Goal: Obtain resource: Obtain resource

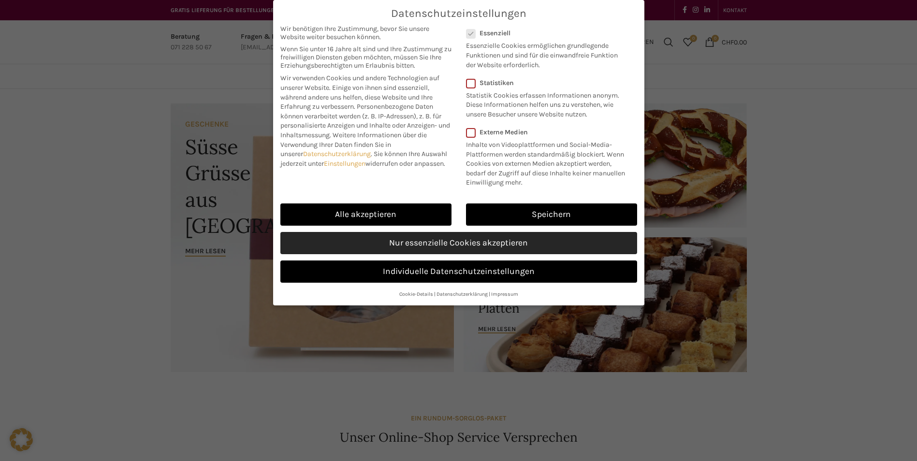
click at [535, 243] on link "Nur essenzielle Cookies akzeptieren" at bounding box center [459, 243] width 357 height 22
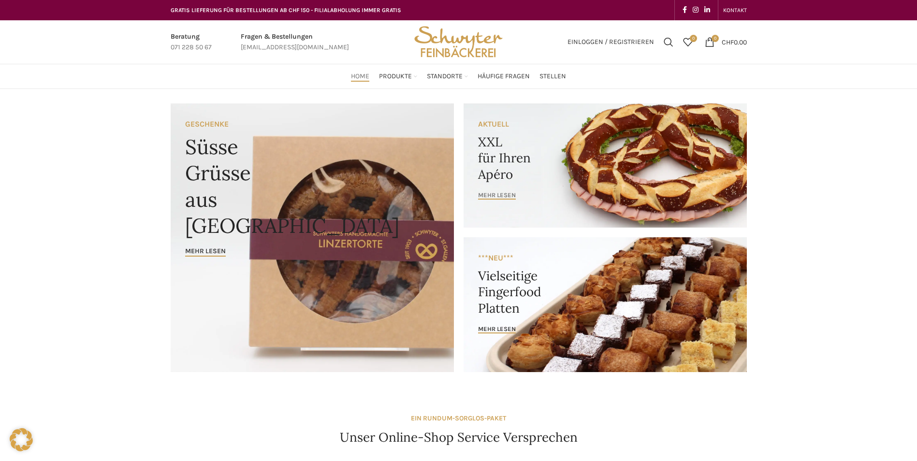
click at [484, 195] on span "mehr lesen" at bounding box center [497, 196] width 38 height 8
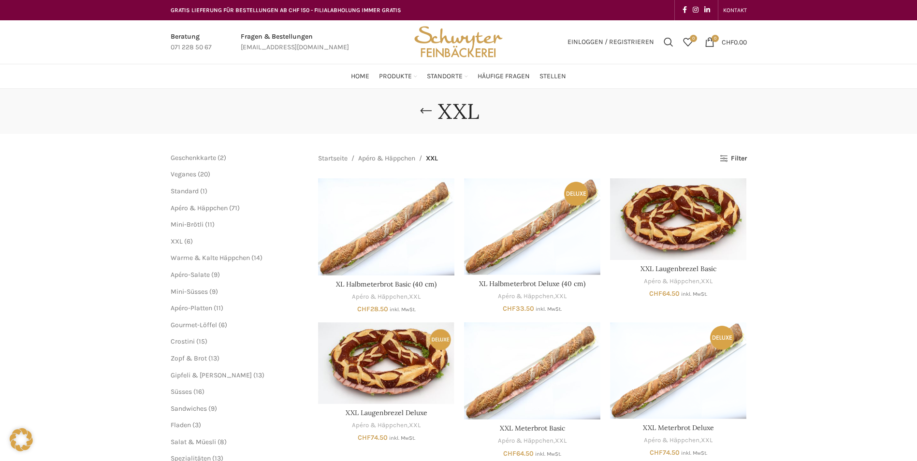
scroll to position [48, 0]
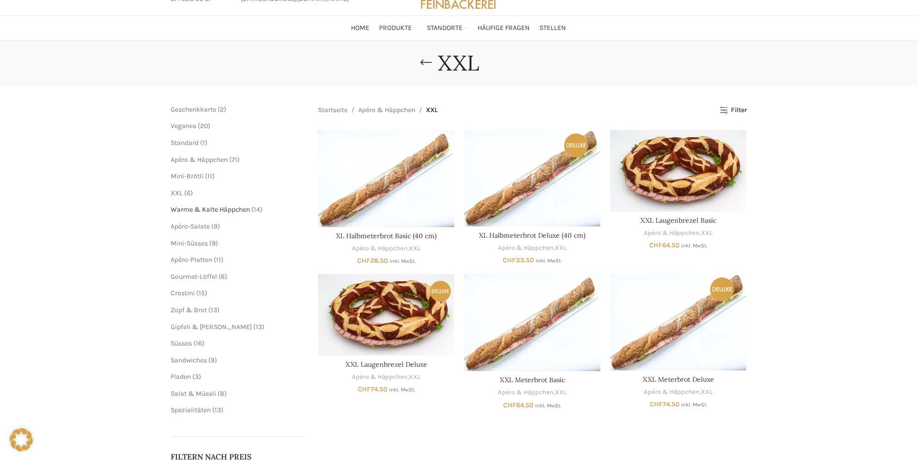
click at [197, 211] on span "Warme & Kalte Häppchen" at bounding box center [210, 210] width 79 height 8
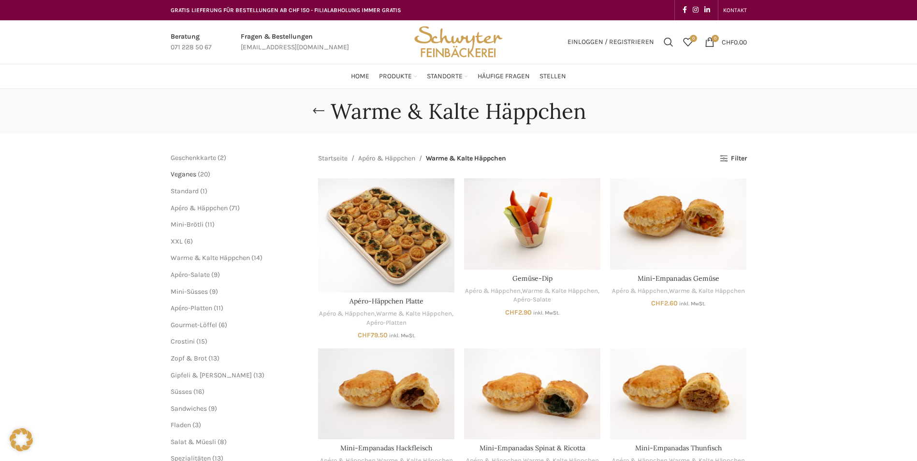
click at [195, 174] on span "Veganes" at bounding box center [184, 174] width 26 height 8
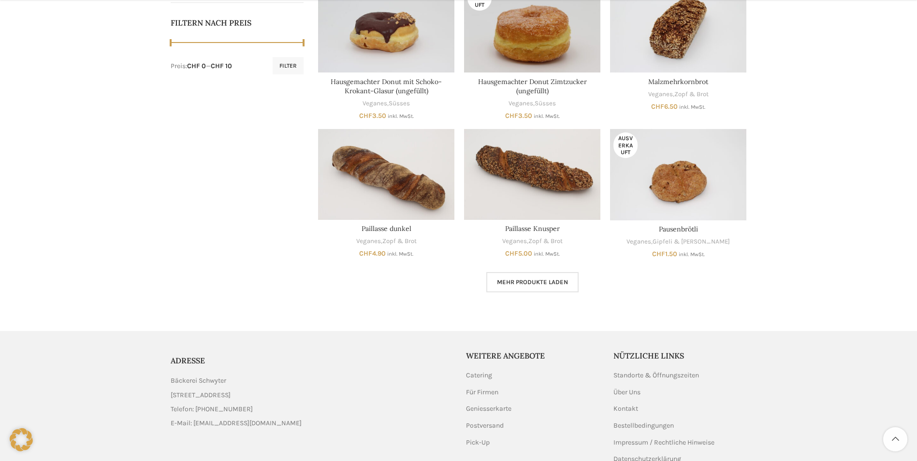
scroll to position [484, 0]
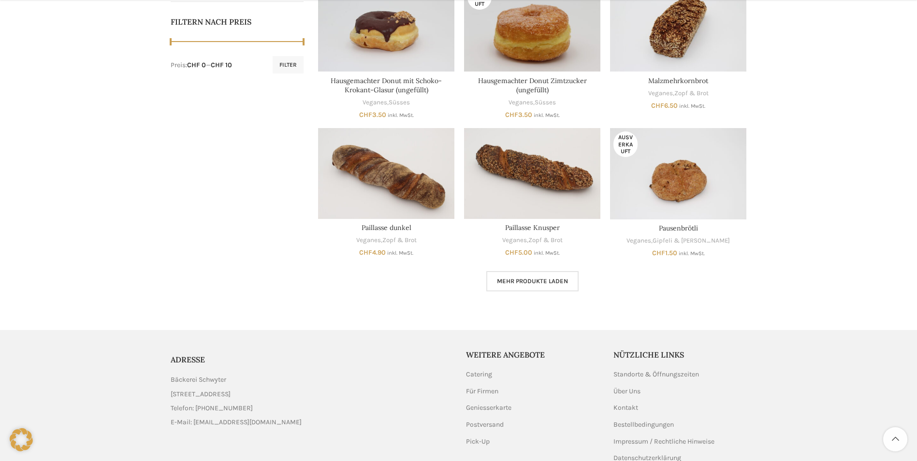
drag, startPoint x: 550, startPoint y: 281, endPoint x: 606, endPoint y: 296, distance: 57.0
click at [550, 281] on span "Mehr Produkte laden" at bounding box center [532, 282] width 71 height 8
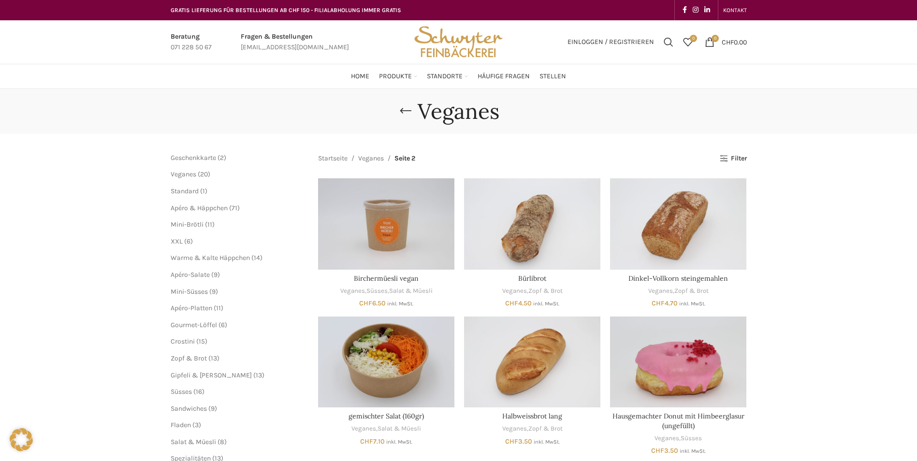
scroll to position [97, 0]
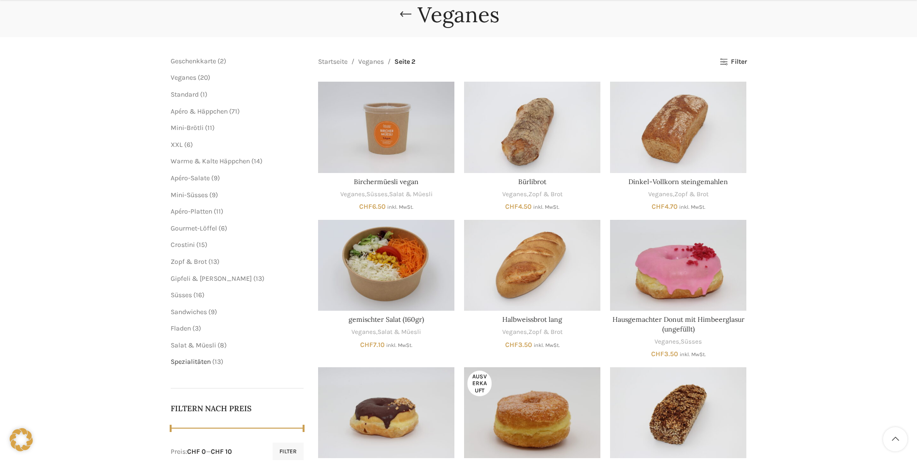
click at [199, 363] on span "Spezialitäten" at bounding box center [191, 362] width 40 height 8
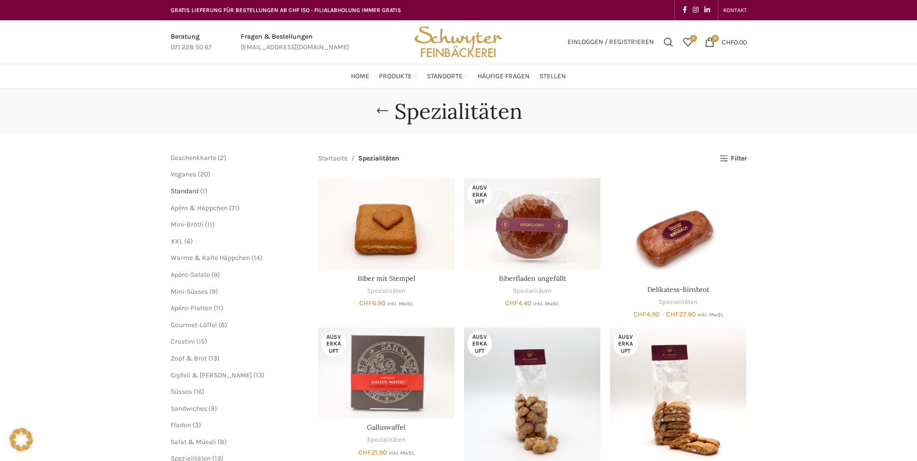
click at [192, 193] on span "Standard" at bounding box center [185, 191] width 28 height 8
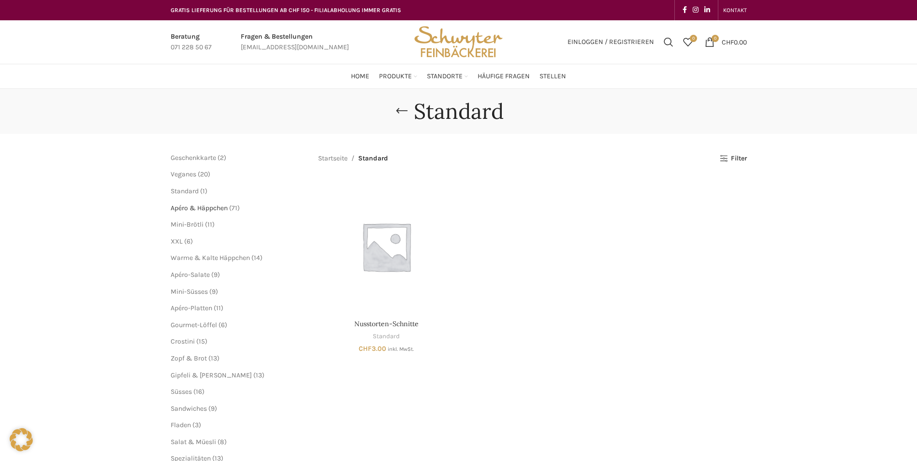
click at [181, 209] on span "Apéro & Häppchen" at bounding box center [199, 208] width 57 height 8
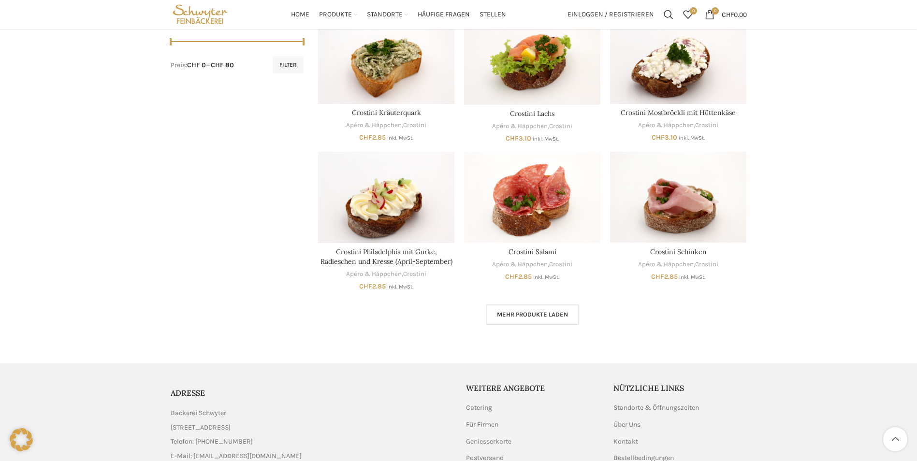
scroll to position [145, 0]
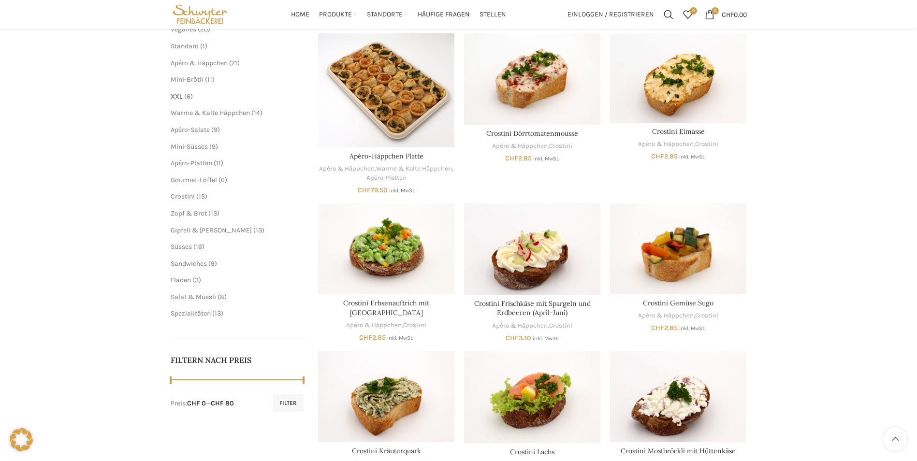
click at [176, 97] on span "XXL" at bounding box center [177, 96] width 12 height 8
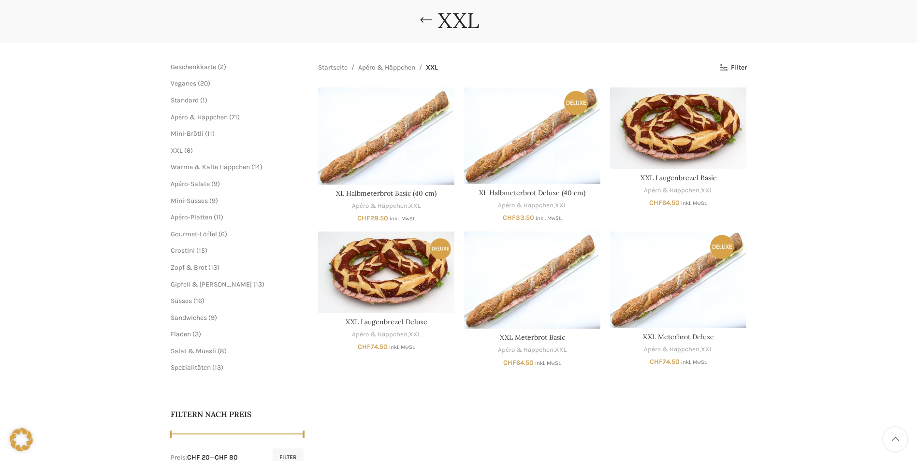
scroll to position [97, 0]
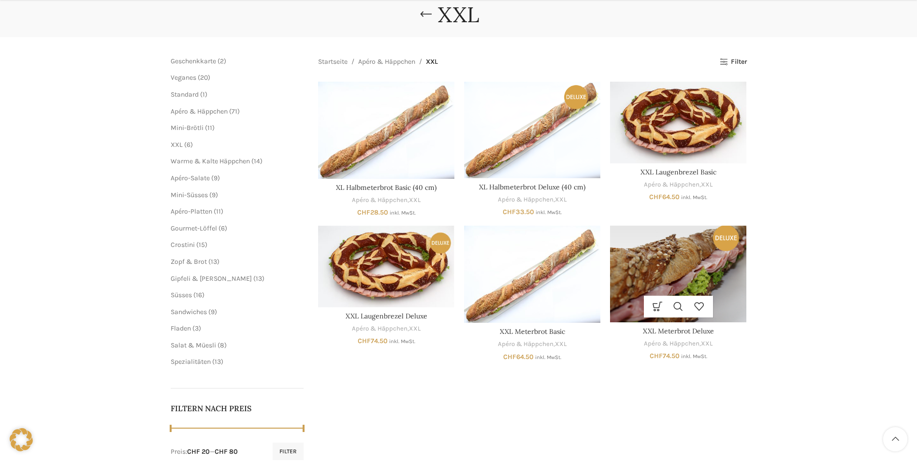
click at [647, 270] on img "XXL Meterbrot Deluxe" at bounding box center [678, 274] width 136 height 96
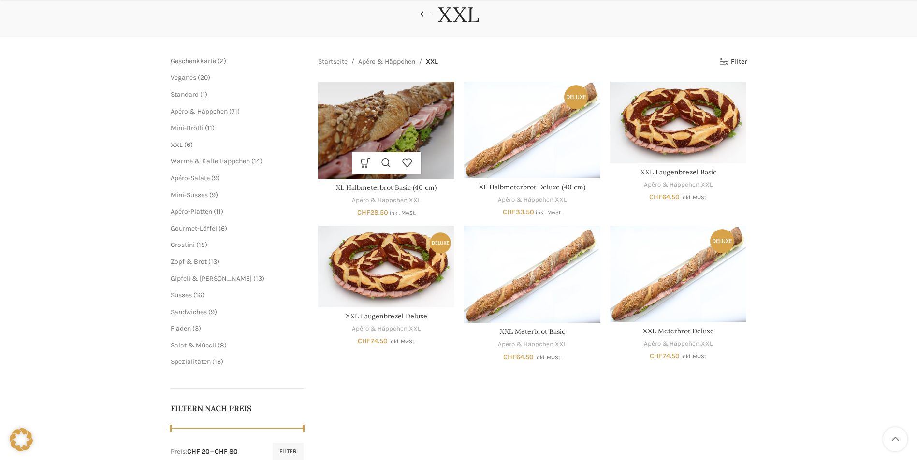
click at [421, 135] on img "XL Halbmeterbrot Basic (40 cm)" at bounding box center [386, 130] width 136 height 97
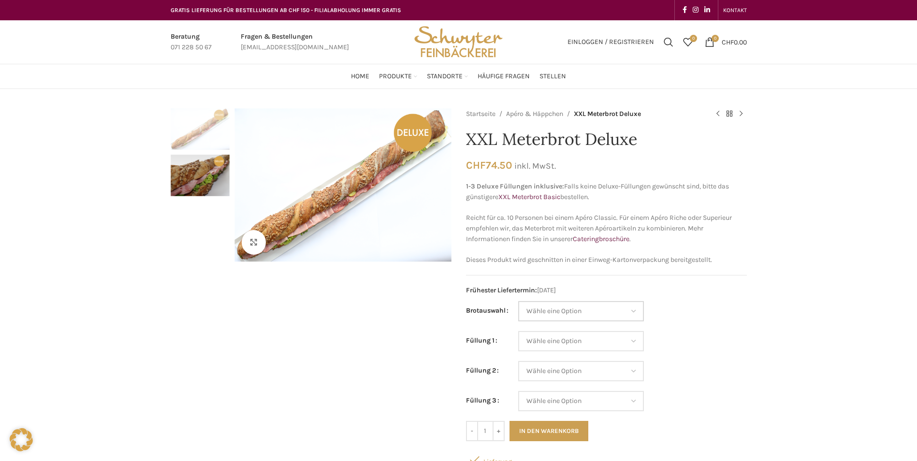
click at [622, 308] on select "Wähle eine Option Baguette Paillasse dunkel Paillasse knusper (Bild) Laugenbagu…" at bounding box center [581, 311] width 126 height 20
click at [844, 352] on div "Klicken um zu vergrössern Startseite Apéro & Häppchen XXL Meterbrot Deluxe XXL …" at bounding box center [458, 468] width 917 height 721
click at [557, 312] on select "Wähle eine Option Baguette Paillasse dunkel Paillasse knusper (Bild) Laugenbagu…" at bounding box center [581, 311] width 126 height 20
click at [518, 301] on select "Wähle eine Option Baguette Paillasse dunkel Paillasse knusper (Bild) Laugenbagu…" at bounding box center [581, 311] width 126 height 20
select select "Paillasse knusper (Bild)"
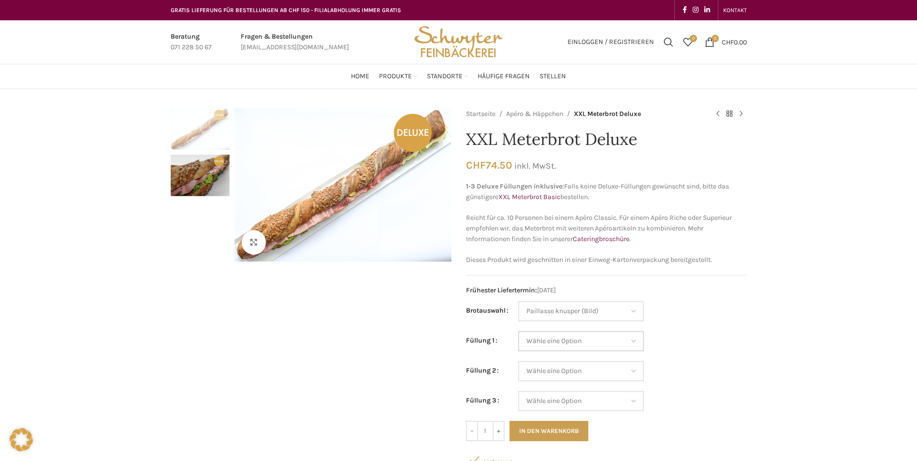
click at [560, 344] on select "Wähle eine Option Lachs (Deluxe) Roastbeef (Deluxe) Rohschinken (Deluxe) Mostbr…" at bounding box center [581, 341] width 126 height 20
click at [819, 341] on div "Klicken um zu vergrössern Startseite Apéro & Häppchen XXL Meterbrot Deluxe XXL …" at bounding box center [458, 468] width 917 height 721
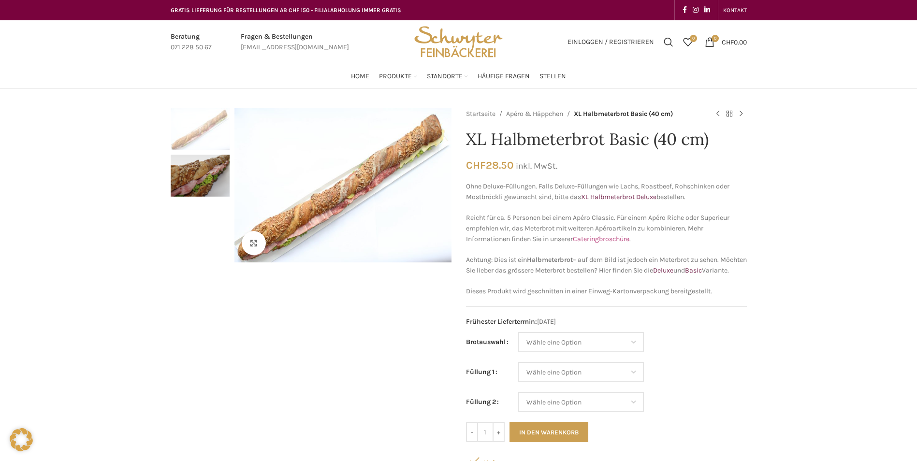
click at [615, 239] on link "Cateringbroschüre" at bounding box center [601, 239] width 57 height 8
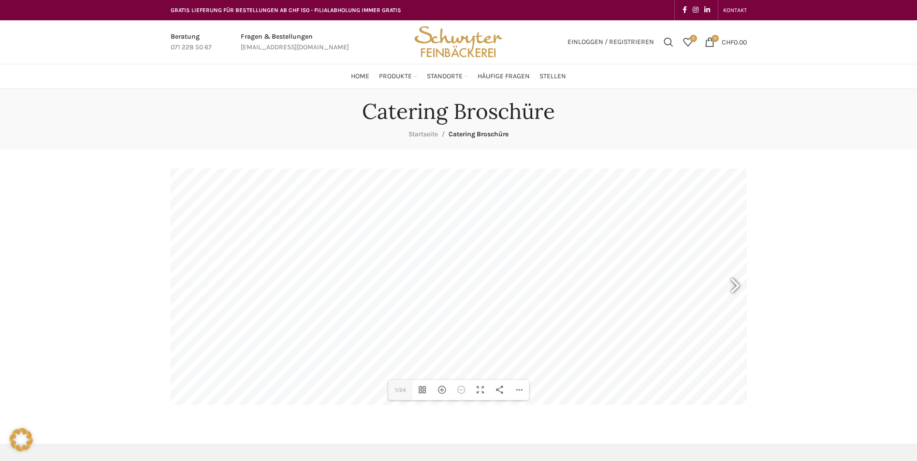
click at [735, 284] on div at bounding box center [731, 287] width 22 height 36
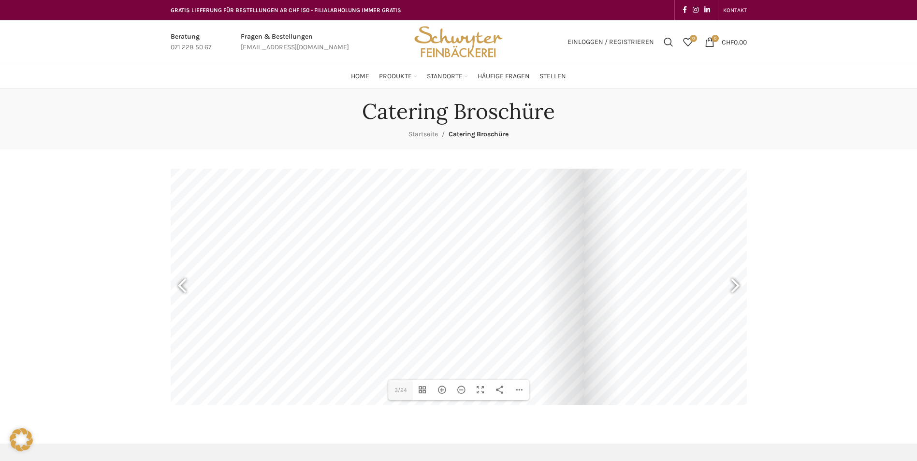
drag, startPoint x: 412, startPoint y: 269, endPoint x: 871, endPoint y: 259, distance: 459.1
click at [871, 259] on div "Catering Broschüre Startseite Catering Broschüre DearFlip: lädt PDF 51% ... Clo…" at bounding box center [458, 257] width 917 height 336
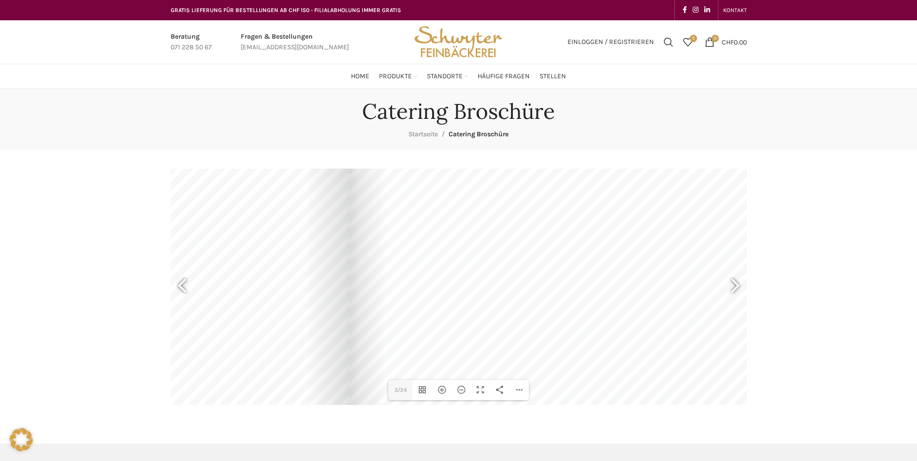
click at [509, 255] on div at bounding box center [662, 275] width 625 height 443
click at [733, 288] on div at bounding box center [731, 287] width 22 height 36
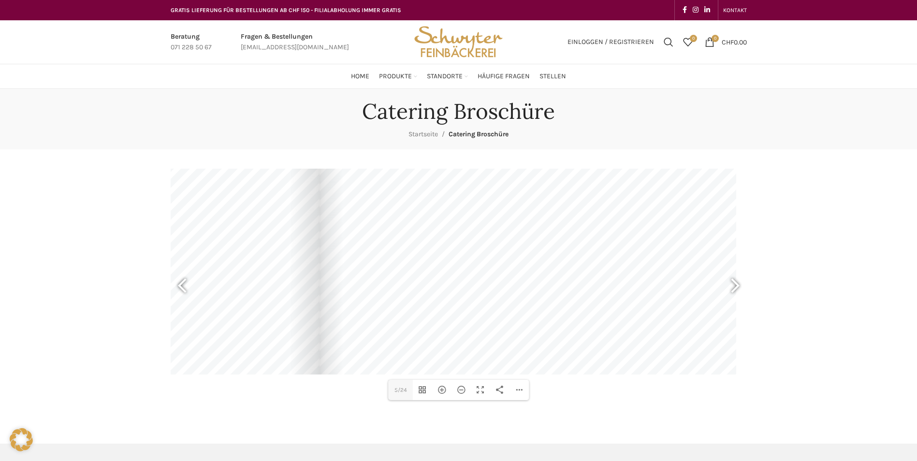
drag, startPoint x: 648, startPoint y: 368, endPoint x: 510, endPoint y: 311, distance: 148.8
click at [510, 311] on div at bounding box center [528, 227] width 417 height 295
drag, startPoint x: 419, startPoint y: 312, endPoint x: 455, endPoint y: 302, distance: 37.3
click at [455, 302] on div at bounding box center [528, 227] width 417 height 295
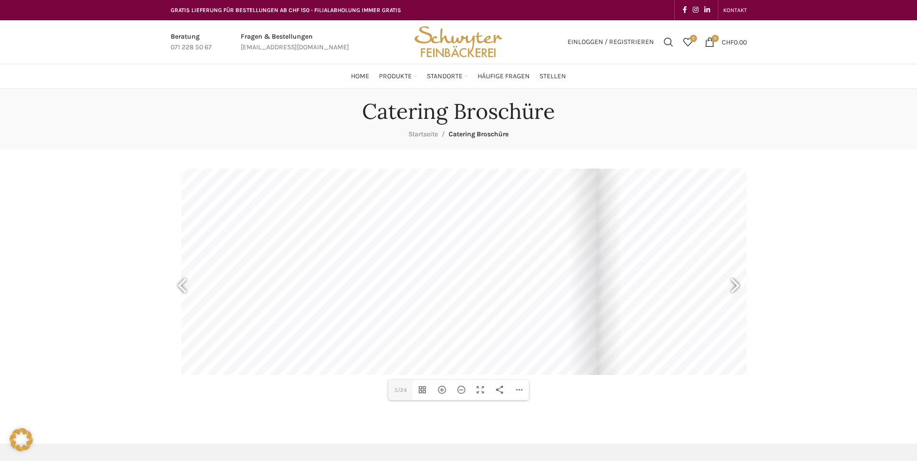
drag, startPoint x: 391, startPoint y: 303, endPoint x: 819, endPoint y: 295, distance: 427.6
click at [819, 295] on div "Catering Broschüre Startseite Catering Broschüre DearFlip: lädt PDF 51% ... Clo…" at bounding box center [458, 257] width 917 height 336
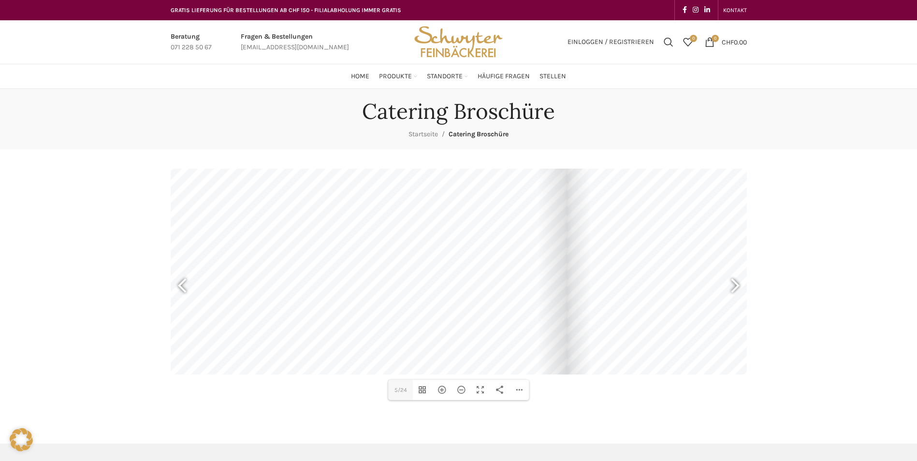
click at [874, 285] on div "Catering Broschüre Startseite Catering Broschüre DearFlip: lädt PDF 51% ... Clo…" at bounding box center [458, 257] width 917 height 336
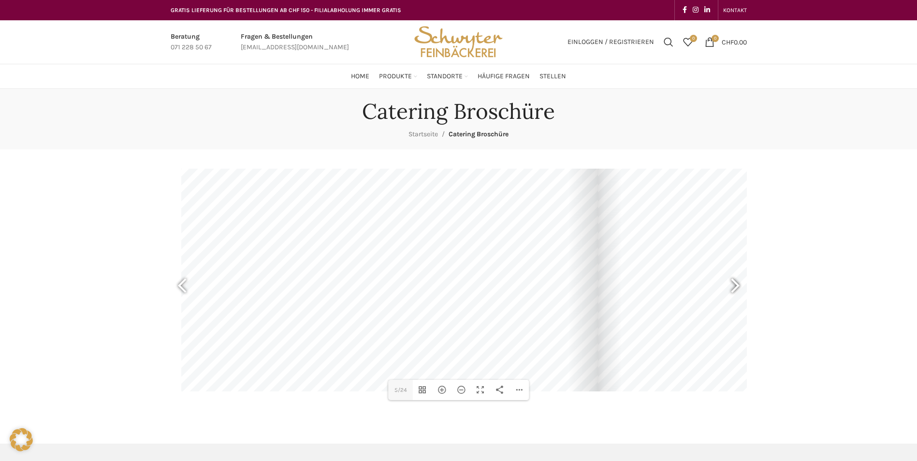
click at [732, 302] on div at bounding box center [731, 287] width 22 height 36
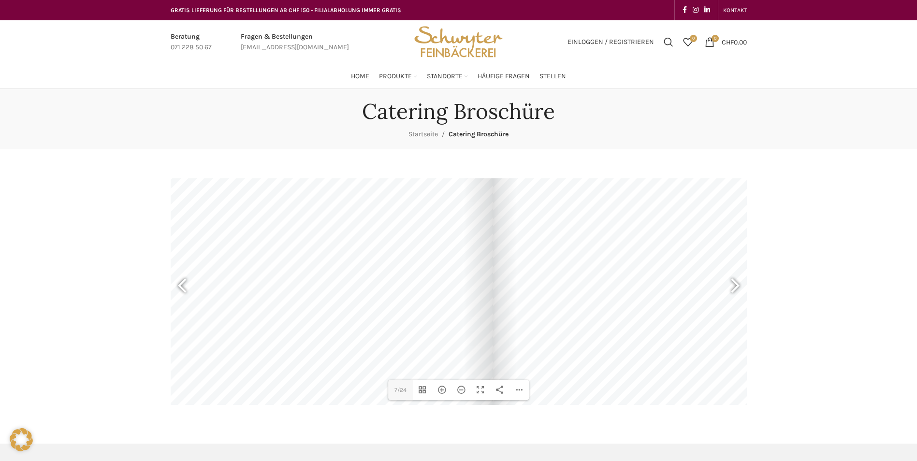
drag, startPoint x: 838, startPoint y: 423, endPoint x: 801, endPoint y: 404, distance: 40.9
click at [837, 423] on div "Catering Broschüre Startseite Catering Broschüre DearFlip: lädt PDF 63% ... Clo…" at bounding box center [458, 257] width 917 height 336
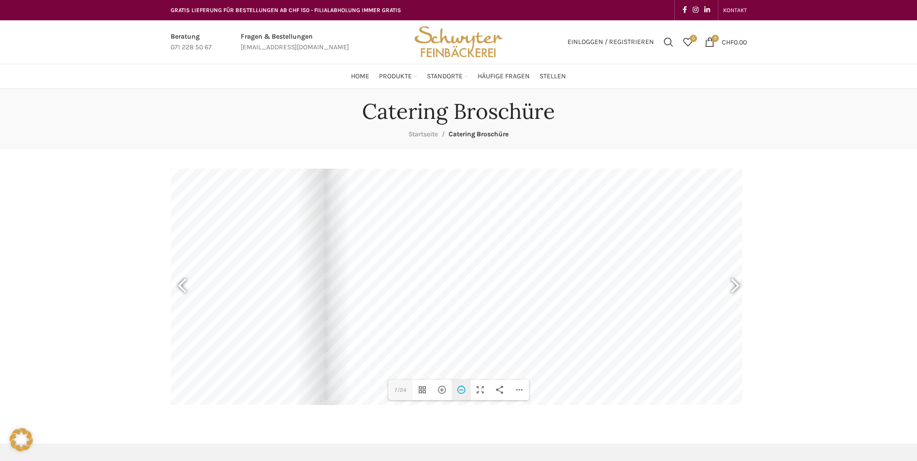
click at [462, 394] on div "Herauszoomen" at bounding box center [461, 390] width 19 height 20
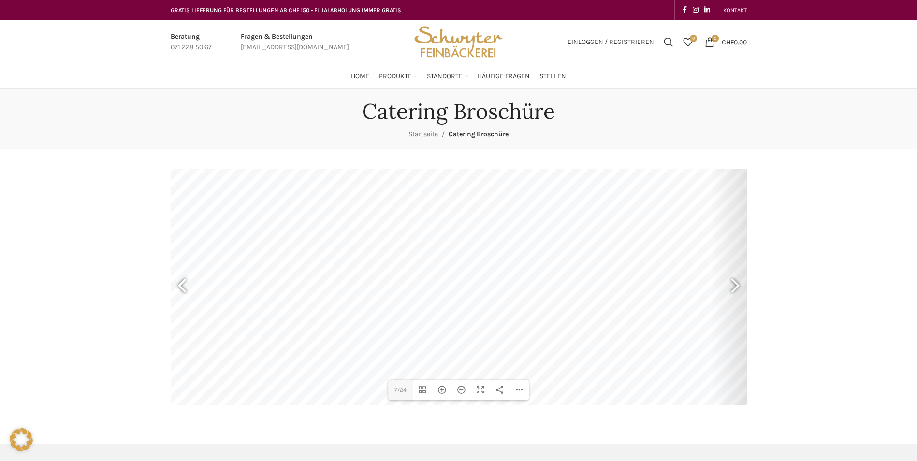
drag, startPoint x: 345, startPoint y: 319, endPoint x: 620, endPoint y: 287, distance: 276.6
click at [620, 287] on div at bounding box center [442, 243] width 625 height 443
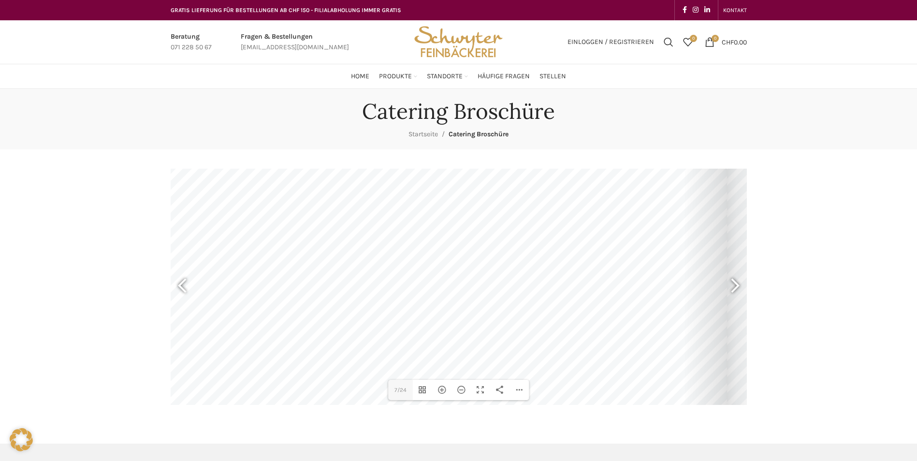
drag, startPoint x: 489, startPoint y: 303, endPoint x: 464, endPoint y: 278, distance: 35.9
click at [464, 278] on div at bounding box center [414, 199] width 625 height 443
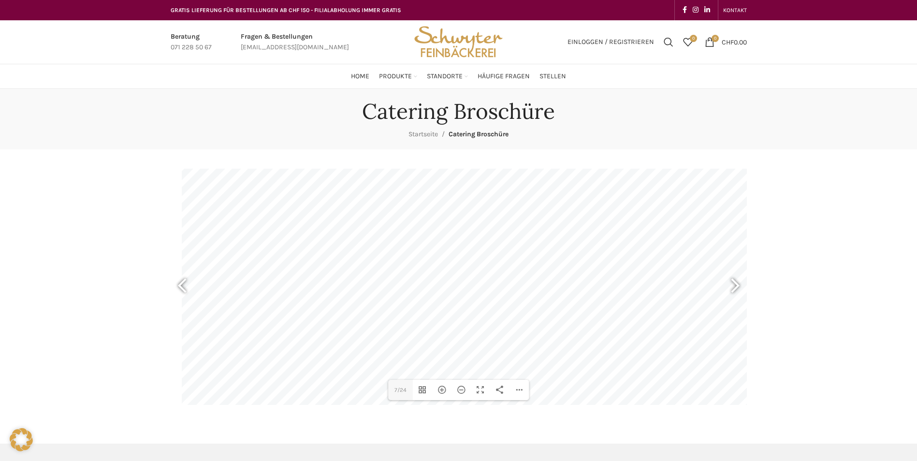
drag, startPoint x: 387, startPoint y: 290, endPoint x: 532, endPoint y: 291, distance: 144.6
click at [532, 291] on div at bounding box center [494, 201] width 625 height 443
drag, startPoint x: 557, startPoint y: 294, endPoint x: 619, endPoint y: 289, distance: 62.5
click at [619, 289] on div at bounding box center [494, 196] width 625 height 443
drag, startPoint x: 343, startPoint y: 345, endPoint x: 344, endPoint y: 314, distance: 31.0
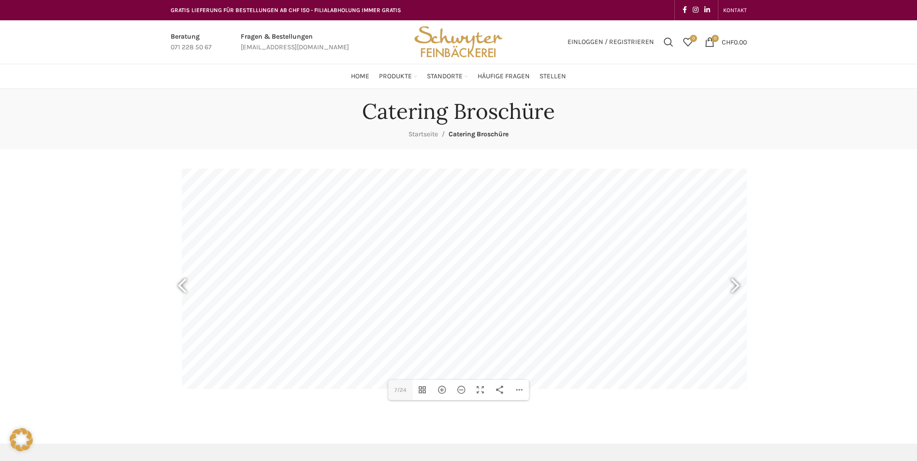
click at [344, 314] on div at bounding box center [494, 168] width 625 height 443
drag, startPoint x: 375, startPoint y: 307, endPoint x: 379, endPoint y: 344, distance: 37.4
click at [379, 344] on div at bounding box center [494, 203] width 625 height 443
drag, startPoint x: 269, startPoint y: 298, endPoint x: 269, endPoint y: 273, distance: 25.2
click at [269, 273] on div at bounding box center [494, 177] width 625 height 443
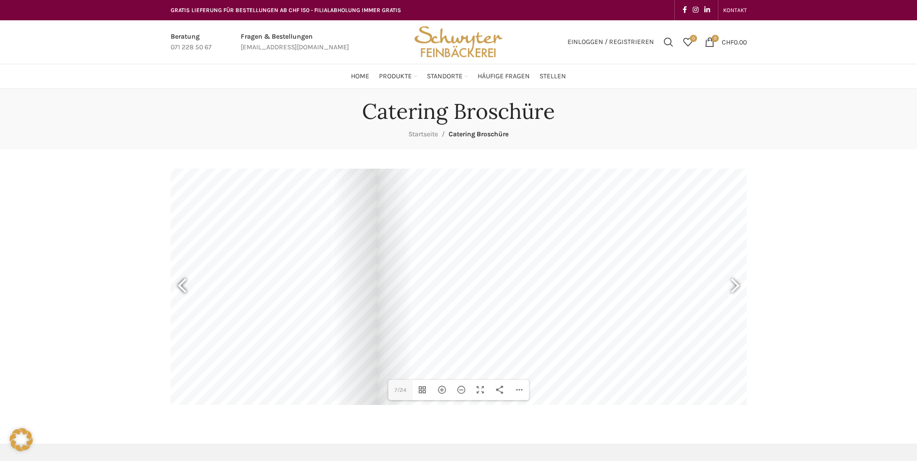
drag, startPoint x: 628, startPoint y: 291, endPoint x: 186, endPoint y: 306, distance: 441.9
click at [186, 306] on div "DearFlip: lädt PDF 72% ... Close 7 7/24 Vorschaubilder umschalten Hereinzoomen …" at bounding box center [459, 287] width 577 height 237
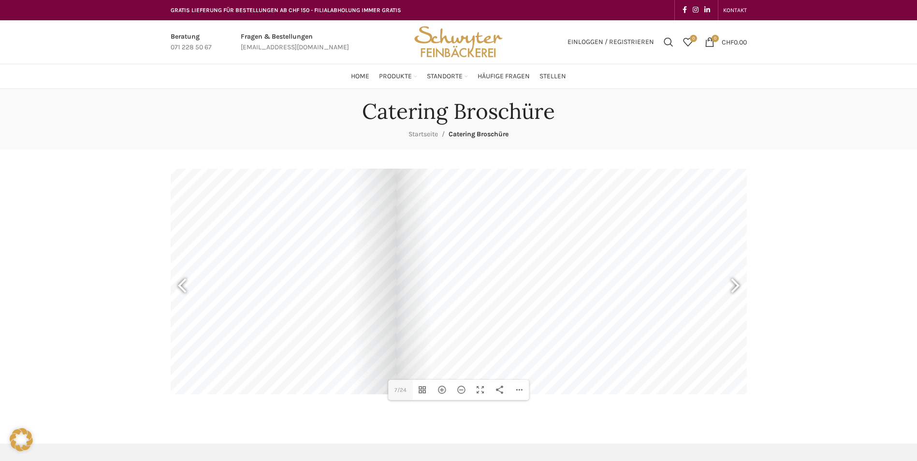
click at [268, 276] on div at bounding box center [83, 173] width 625 height 443
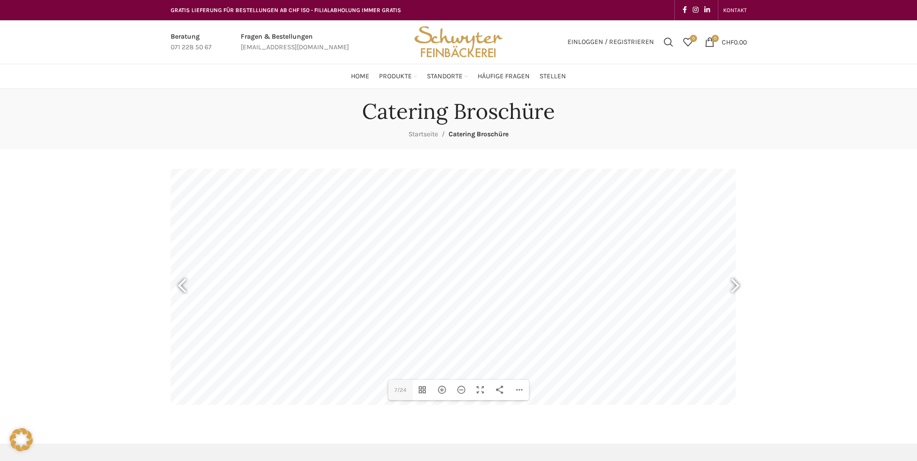
drag, startPoint x: 668, startPoint y: 258, endPoint x: 364, endPoint y: 297, distance: 307.2
click at [365, 297] on div at bounding box center [423, 212] width 625 height 443
click at [734, 290] on div at bounding box center [731, 287] width 22 height 36
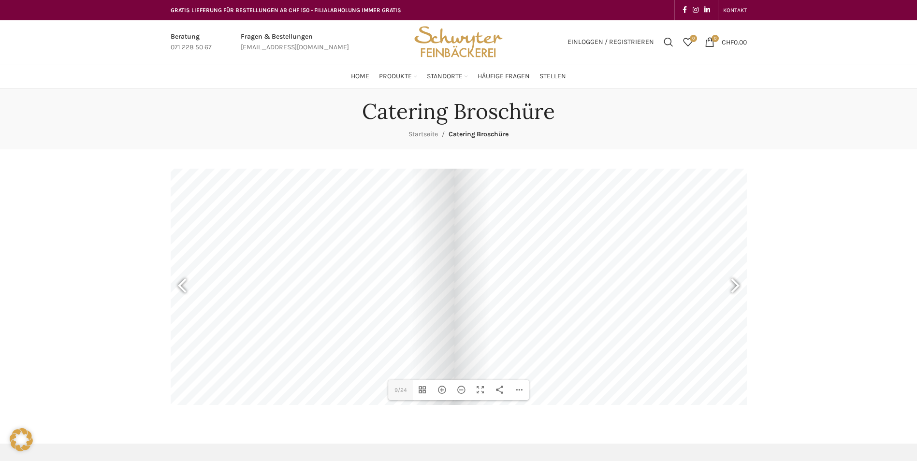
drag, startPoint x: 374, startPoint y: 306, endPoint x: 758, endPoint y: 301, distance: 384.1
click at [758, 301] on div "Catering Broschüre Startseite Catering Broschüre DearFlip: lädt PDF 72% ... Clo…" at bounding box center [458, 257] width 917 height 336
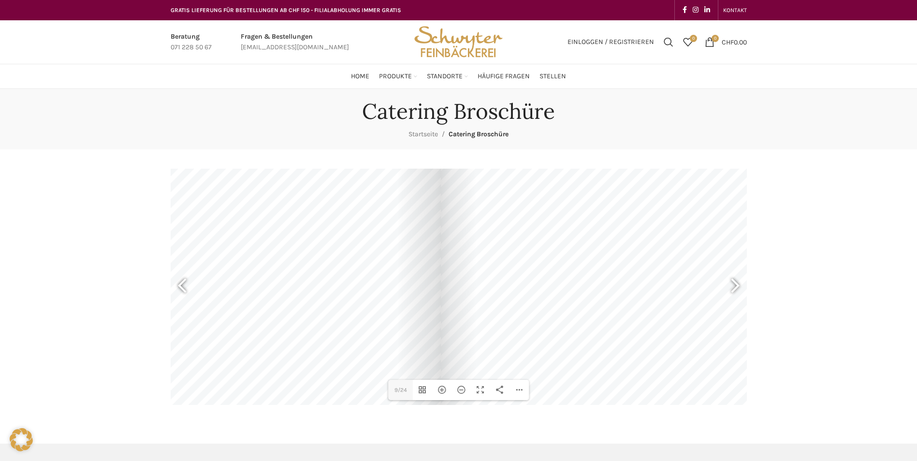
click at [800, 295] on div "Catering Broschüre Startseite Catering Broschüre DearFlip: lädt PDF 72% ... Clo…" at bounding box center [458, 257] width 917 height 336
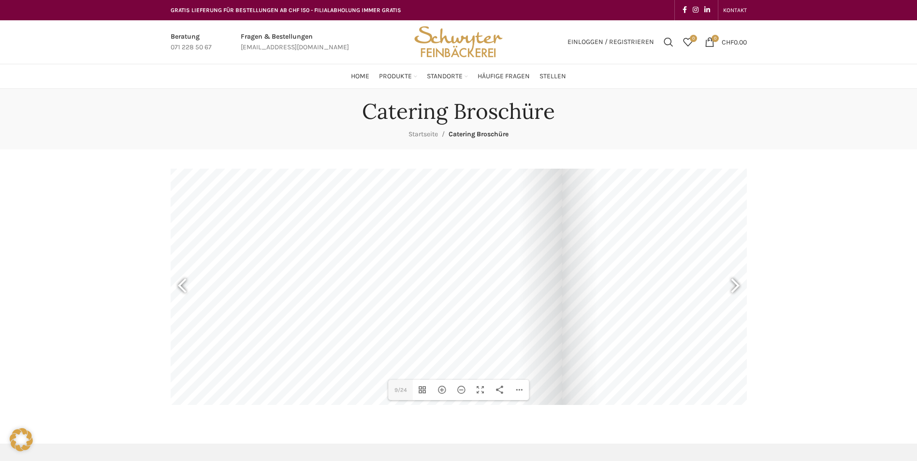
click at [713, 284] on div at bounding box center [874, 190] width 625 height 443
click at [737, 288] on div at bounding box center [731, 287] width 22 height 36
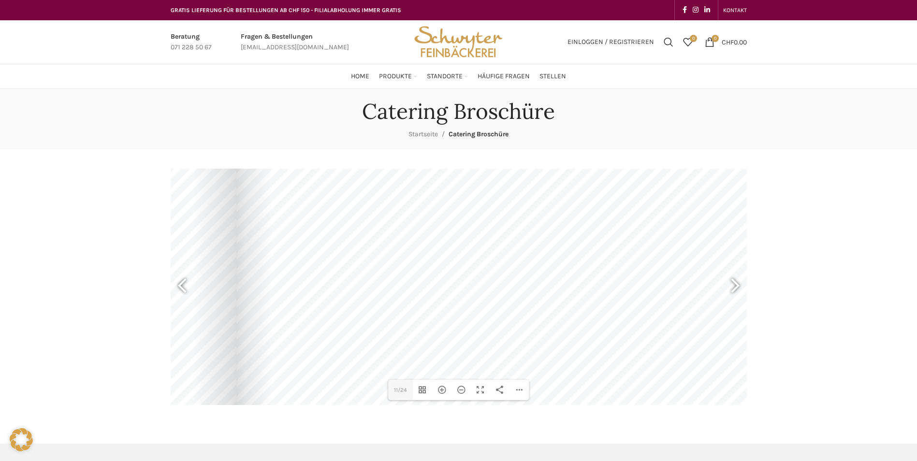
drag, startPoint x: 696, startPoint y: 294, endPoint x: 370, endPoint y: 297, distance: 326.0
click at [370, 297] on div at bounding box center [549, 194] width 625 height 443
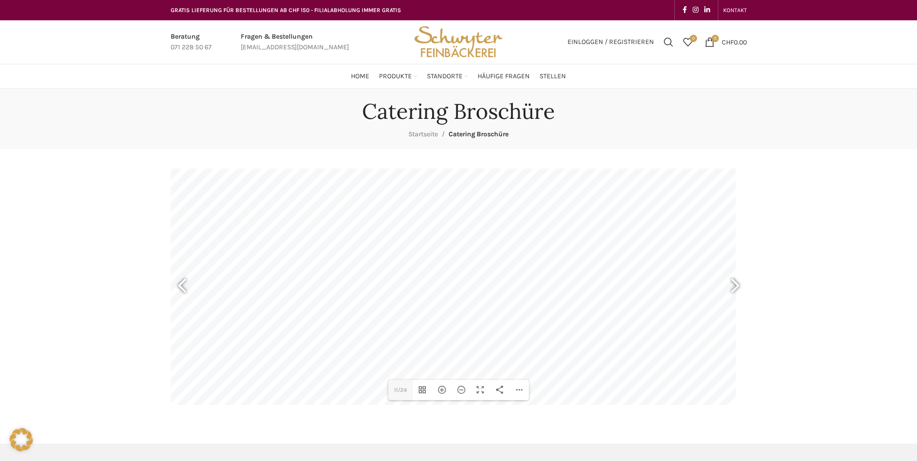
drag, startPoint x: 704, startPoint y: 298, endPoint x: 494, endPoint y: 300, distance: 209.9
click at [494, 300] on div at bounding box center [423, 197] width 625 height 443
click at [738, 284] on div at bounding box center [731, 287] width 22 height 36
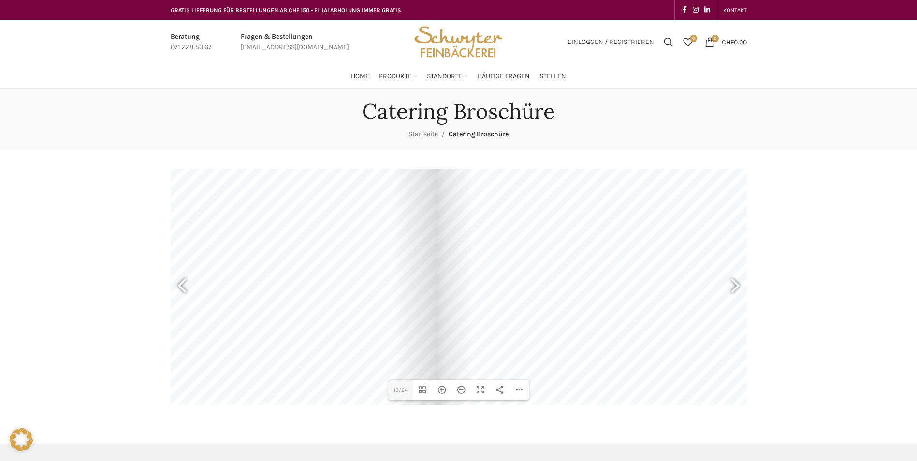
drag, startPoint x: 665, startPoint y: 280, endPoint x: 859, endPoint y: 283, distance: 194.5
click at [859, 283] on div "Catering Broschüre Startseite Catering Broschüre DearFlip: lädt PDF 90% ... Clo…" at bounding box center [458, 257] width 917 height 336
click at [738, 281] on div at bounding box center [731, 287] width 22 height 36
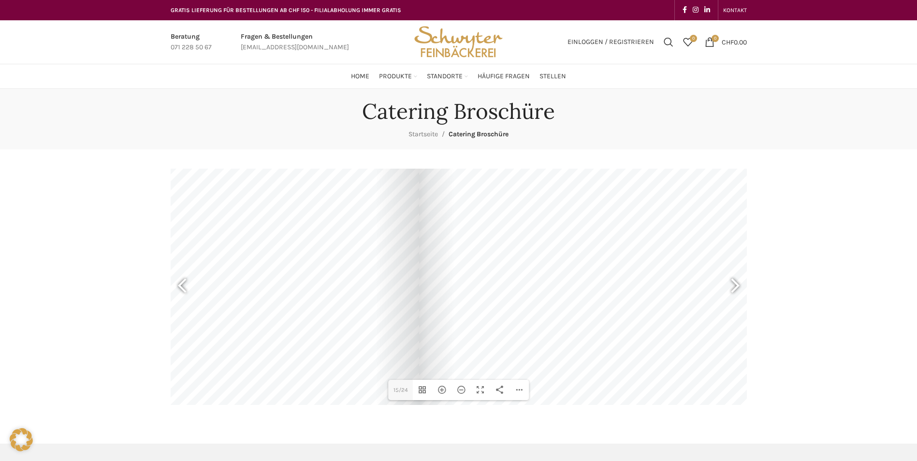
click at [692, 288] on div at bounding box center [731, 205] width 625 height 443
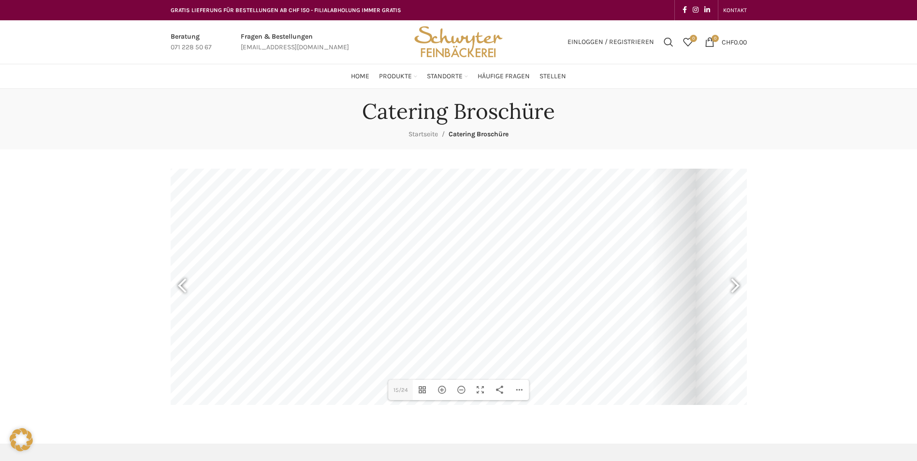
drag, startPoint x: 442, startPoint y: 265, endPoint x: 775, endPoint y: 255, distance: 333.4
click at [775, 255] on div "Catering Broschüre Startseite Catering Broschüre DearFlip: lädt PDF 96% ... Clo…" at bounding box center [458, 257] width 917 height 336
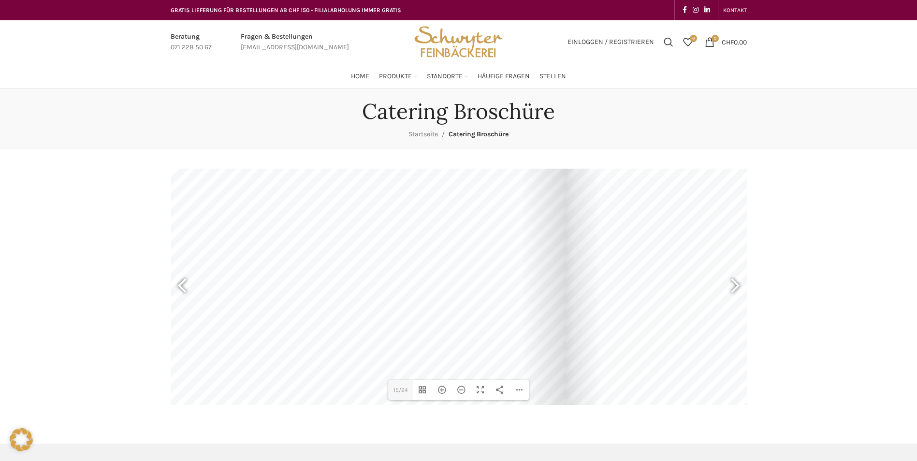
click at [588, 258] on div at bounding box center [878, 198] width 625 height 443
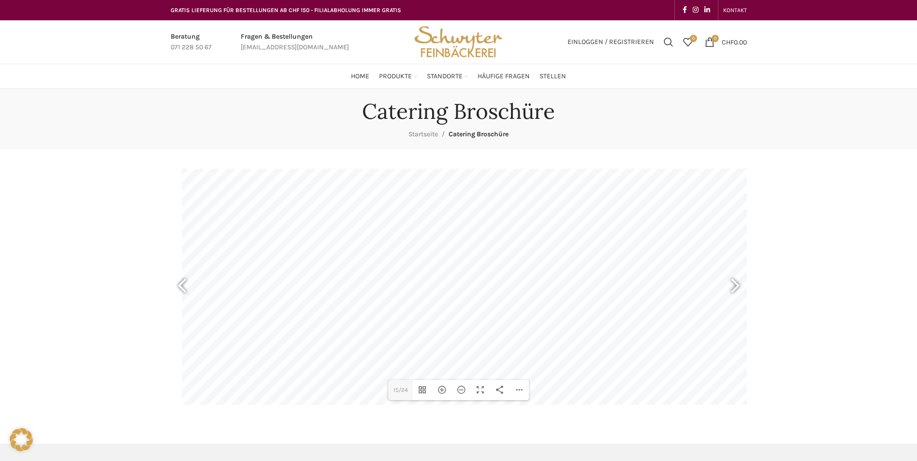
drag, startPoint x: 272, startPoint y: 243, endPoint x: 705, endPoint y: 241, distance: 433.4
click at [705, 241] on div at bounding box center [494, 196] width 625 height 443
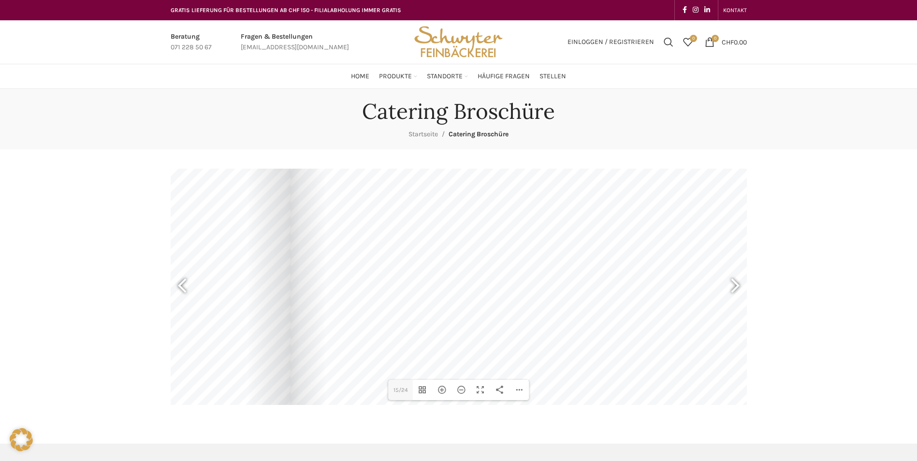
drag, startPoint x: 705, startPoint y: 245, endPoint x: 188, endPoint y: 250, distance: 516.6
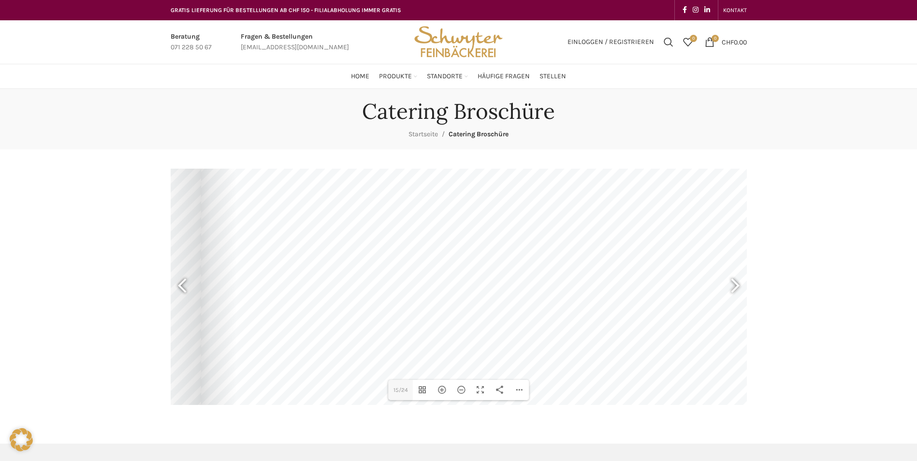
drag, startPoint x: 676, startPoint y: 246, endPoint x: 586, endPoint y: 247, distance: 89.5
click at [586, 247] on div at bounding box center [513, 202] width 625 height 443
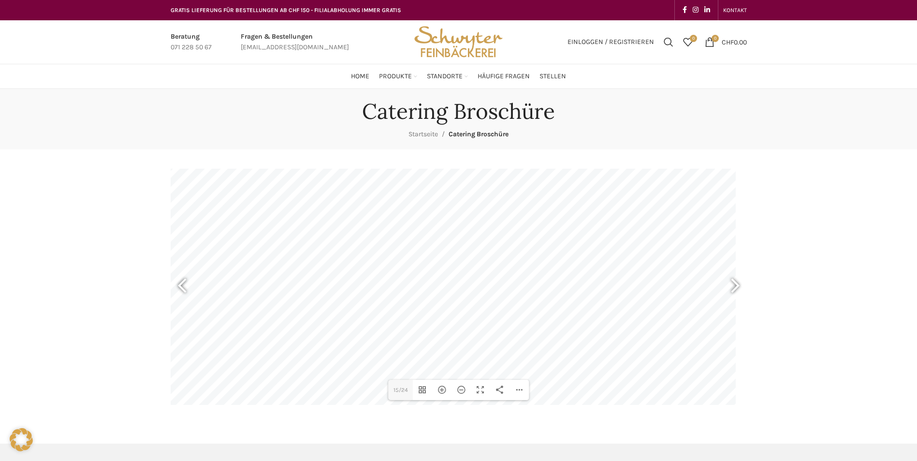
drag, startPoint x: 627, startPoint y: 249, endPoint x: 398, endPoint y: 252, distance: 229.3
click at [404, 251] on div at bounding box center [423, 204] width 625 height 443
click at [738, 284] on div at bounding box center [731, 287] width 22 height 36
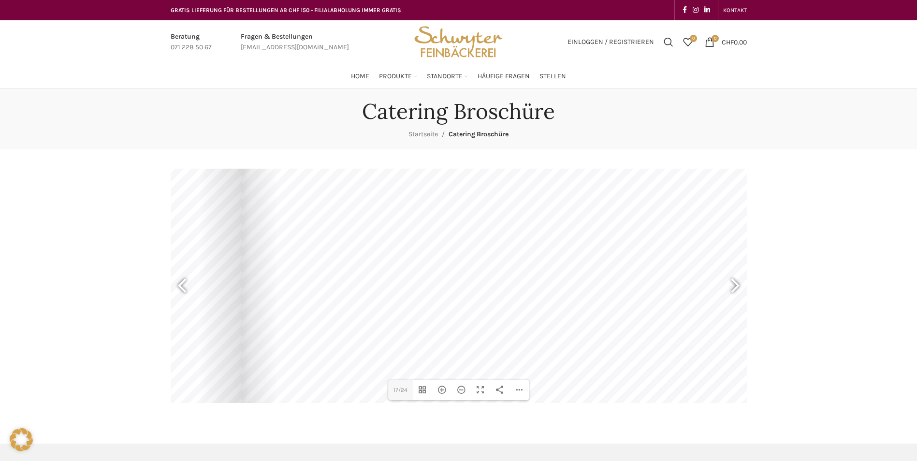
drag, startPoint x: 330, startPoint y: 281, endPoint x: 462, endPoint y: 259, distance: 133.3
click at [462, 259] on div at bounding box center [554, 182] width 625 height 443
drag, startPoint x: 460, startPoint y: 282, endPoint x: 461, endPoint y: 269, distance: 13.1
click at [461, 269] on div at bounding box center [556, 154] width 625 height 443
drag, startPoint x: 481, startPoint y: 272, endPoint x: 483, endPoint y: 298, distance: 26.2
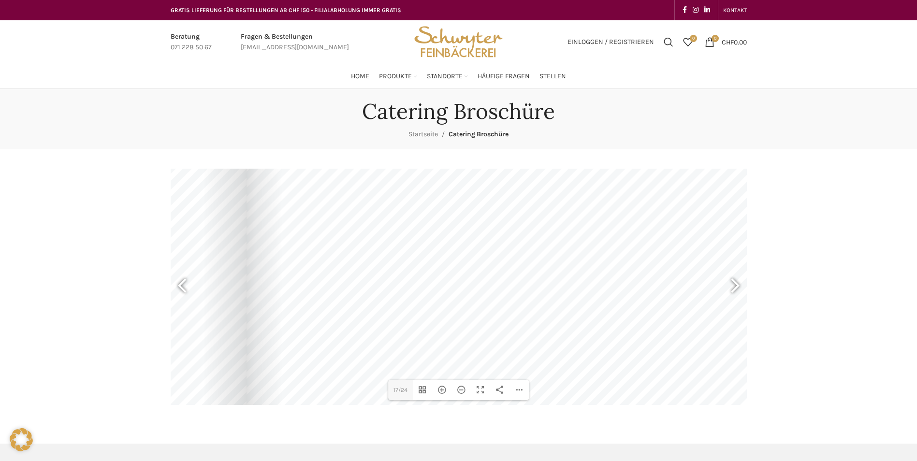
click at [483, 298] on div at bounding box center [559, 185] width 625 height 443
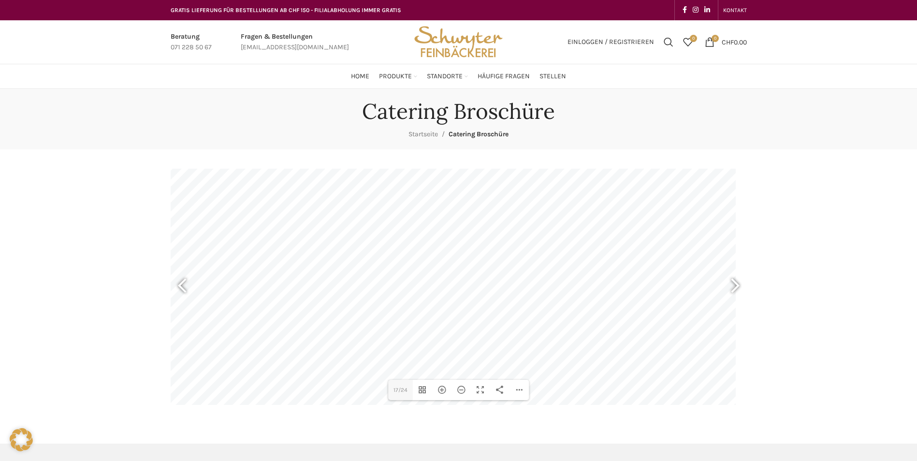
drag, startPoint x: 696, startPoint y: 285, endPoint x: 401, endPoint y: 296, distance: 295.7
click at [401, 296] on div at bounding box center [423, 196] width 625 height 443
drag, startPoint x: 549, startPoint y: 314, endPoint x: 548, endPoint y: 287, distance: 27.6
click at [548, 287] on div at bounding box center [423, 169] width 625 height 443
drag, startPoint x: 333, startPoint y: 270, endPoint x: 340, endPoint y: 276, distance: 8.9
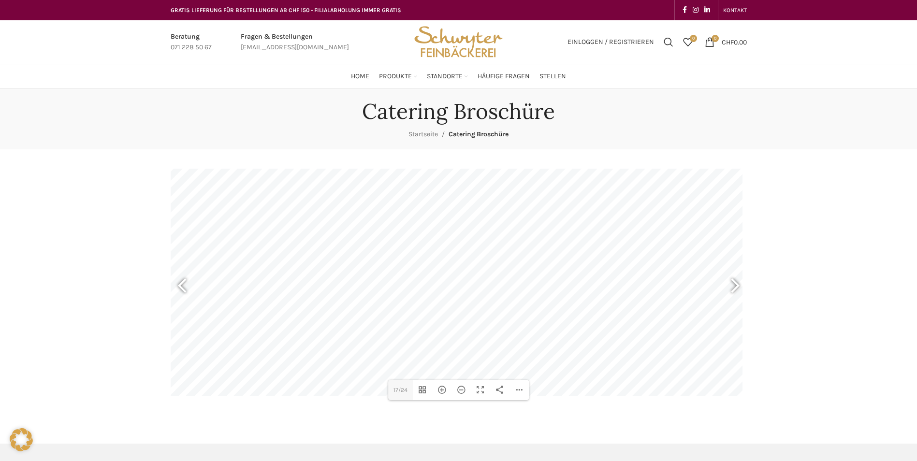
click at [340, 276] on div at bounding box center [430, 175] width 625 height 443
drag, startPoint x: 665, startPoint y: 275, endPoint x: 595, endPoint y: 281, distance: 69.9
click at [595, 281] on div at bounding box center [423, 180] width 625 height 443
click at [733, 289] on div at bounding box center [731, 287] width 22 height 36
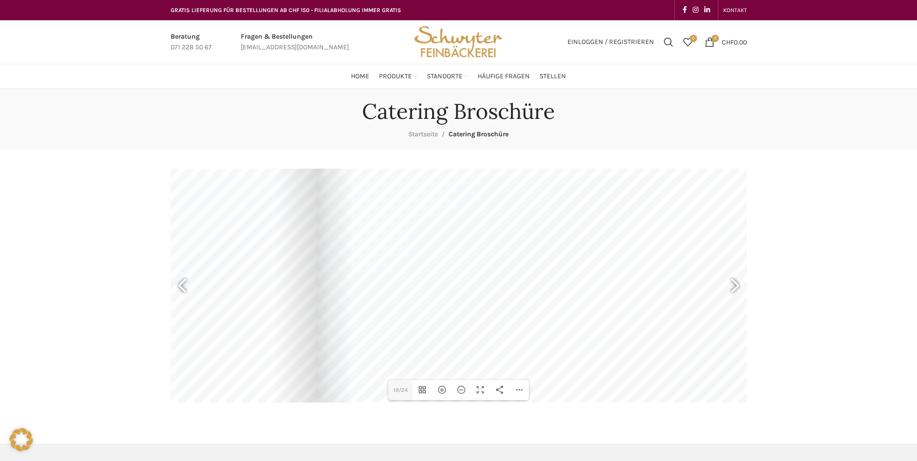
drag, startPoint x: 510, startPoint y: 266, endPoint x: 753, endPoint y: 267, distance: 242.8
click at [753, 267] on main "DearFlip: lädt PDF 99% ... Close 19 19/24 Vorschaubilder umschalten Hereinzoome…" at bounding box center [458, 286] width 591 height 275
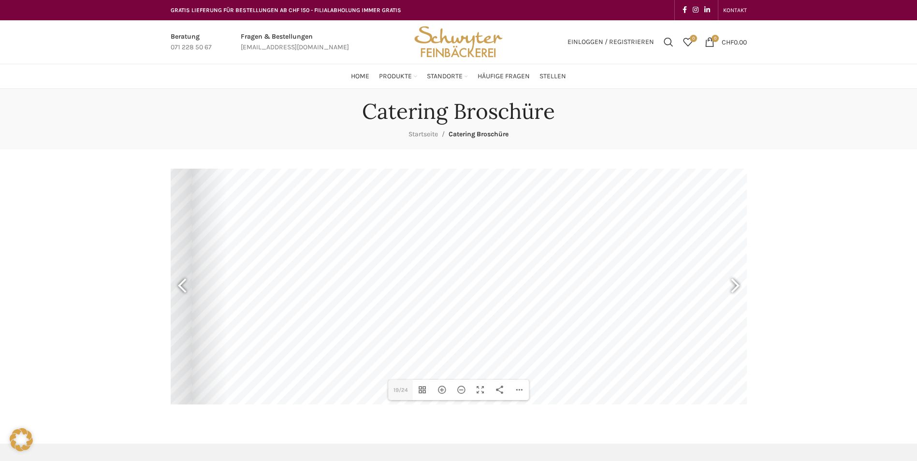
click at [592, 268] on div at bounding box center [504, 183] width 625 height 443
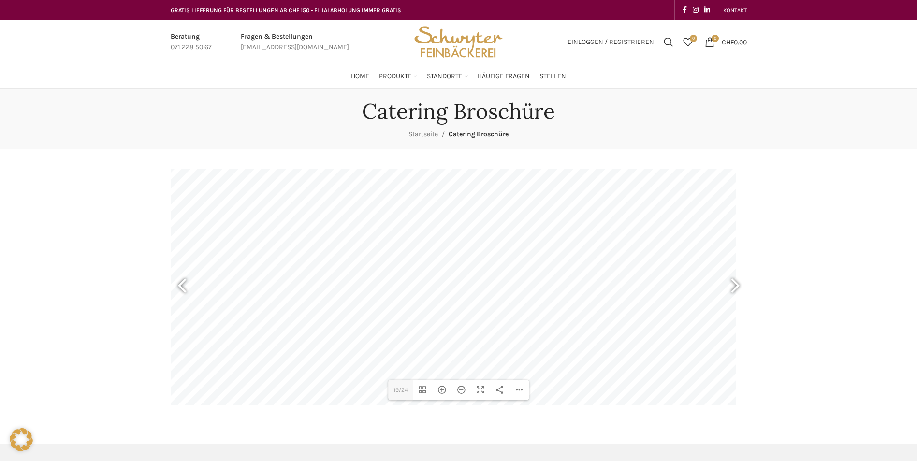
drag, startPoint x: 711, startPoint y: 257, endPoint x: 402, endPoint y: 264, distance: 309.1
click at [402, 264] on div at bounding box center [423, 190] width 625 height 443
click at [737, 288] on div at bounding box center [731, 287] width 22 height 36
click at [736, 283] on div at bounding box center [731, 287] width 22 height 36
type input "23"
